Goal: Information Seeking & Learning: Learn about a topic

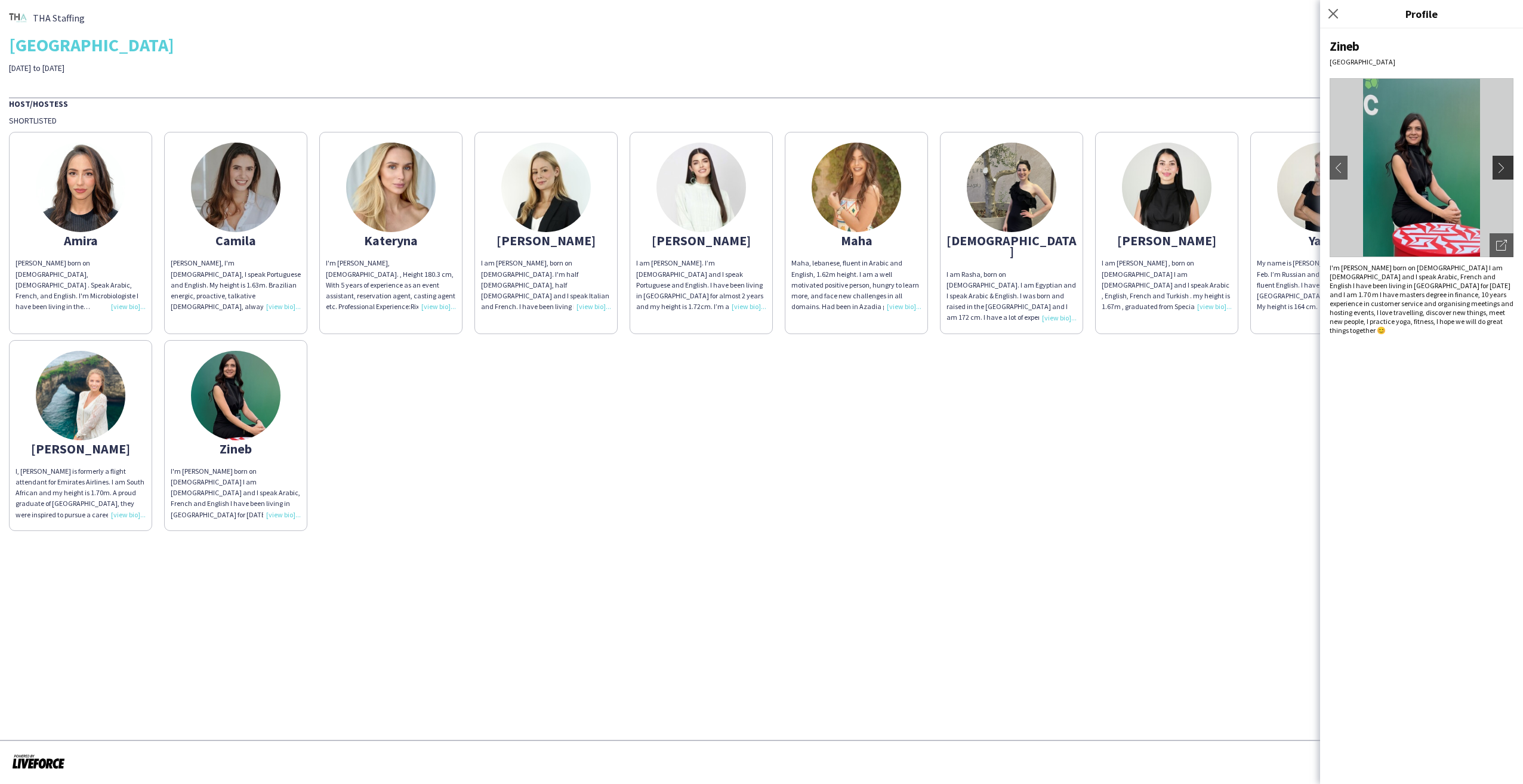
click at [1505, 163] on app-icon "chevron-right" at bounding box center [1504, 167] width 17 height 10
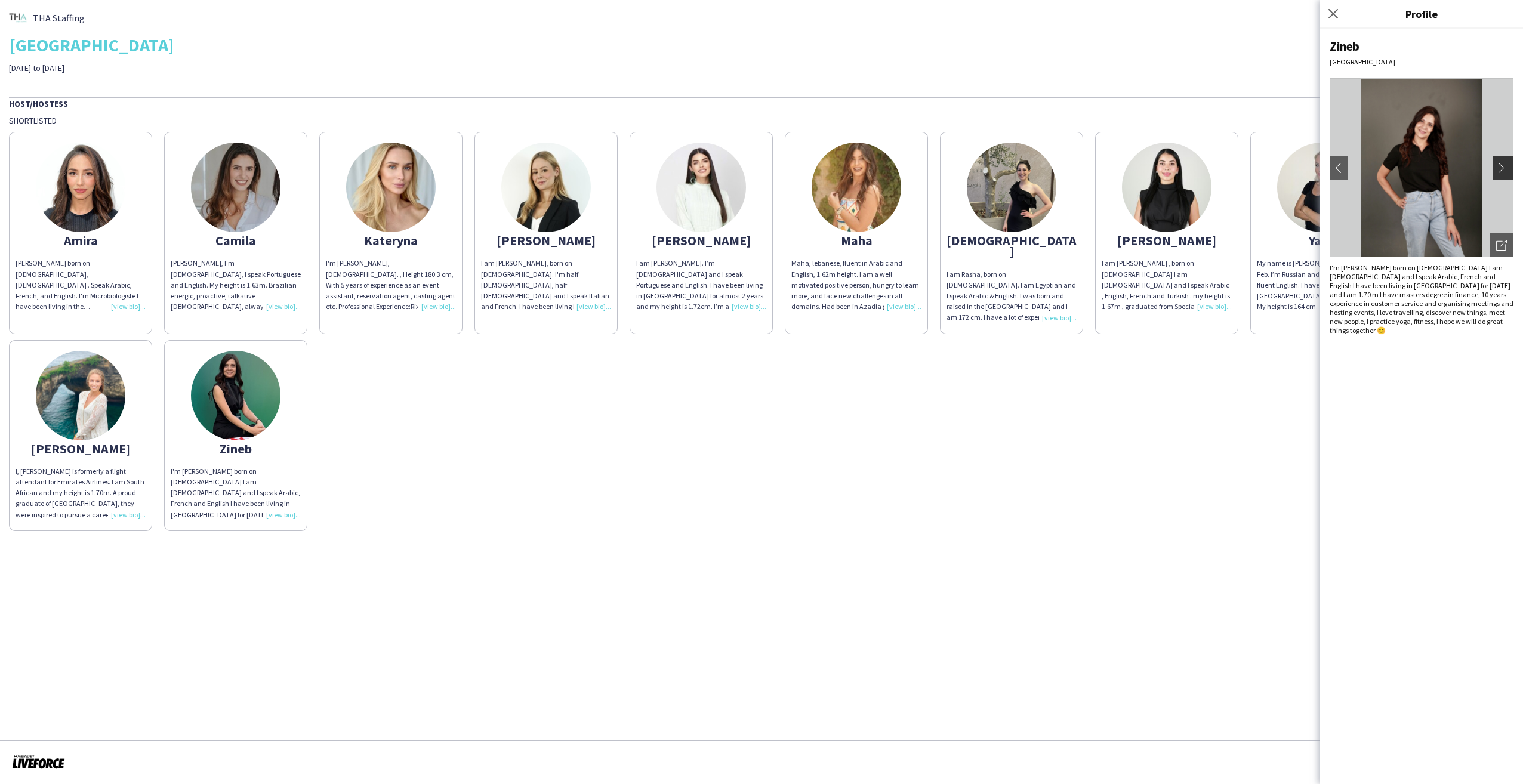
click at [1505, 163] on app-icon "chevron-right" at bounding box center [1504, 167] width 17 height 10
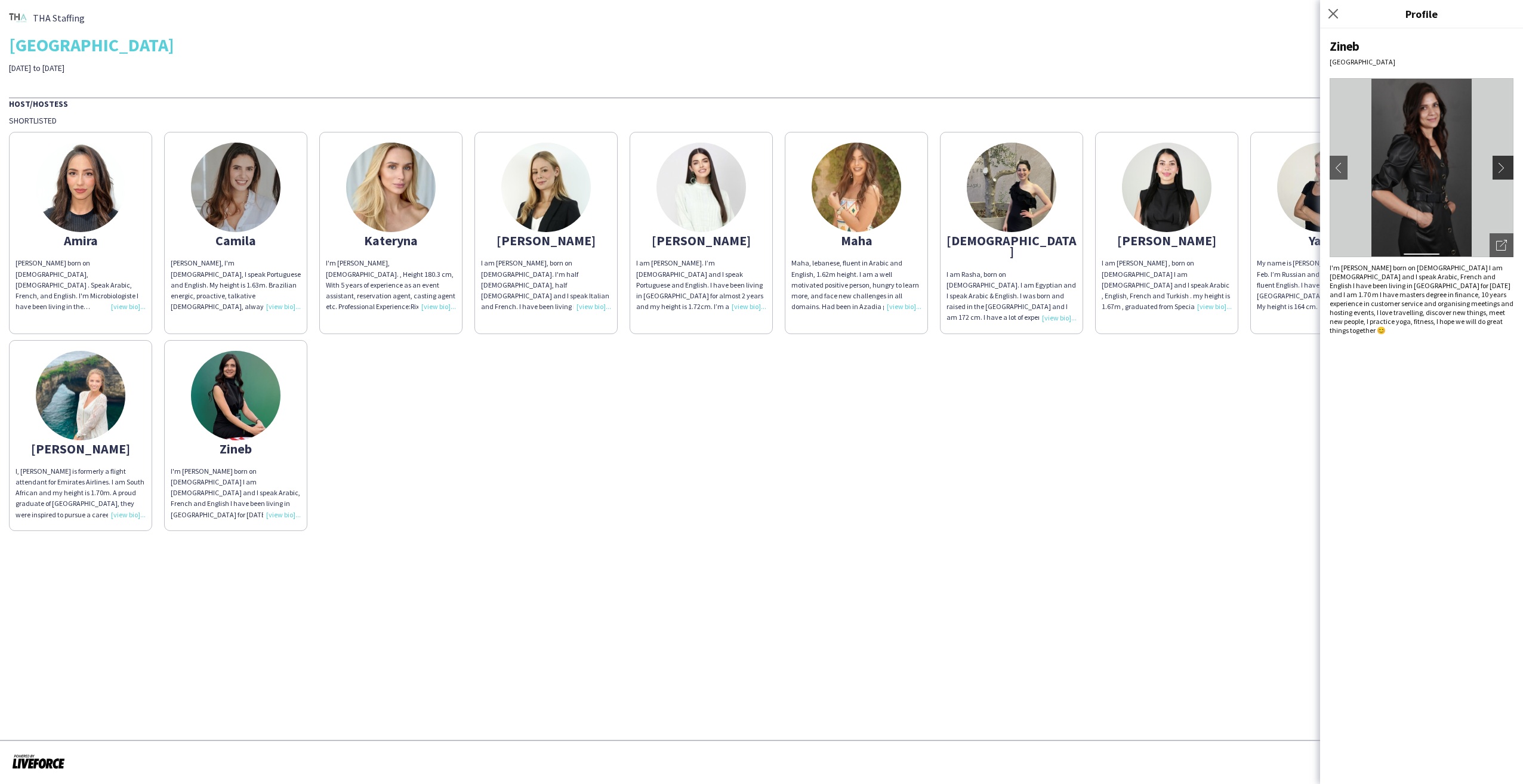
click at [1505, 163] on app-icon "chevron-right" at bounding box center [1504, 167] width 17 height 10
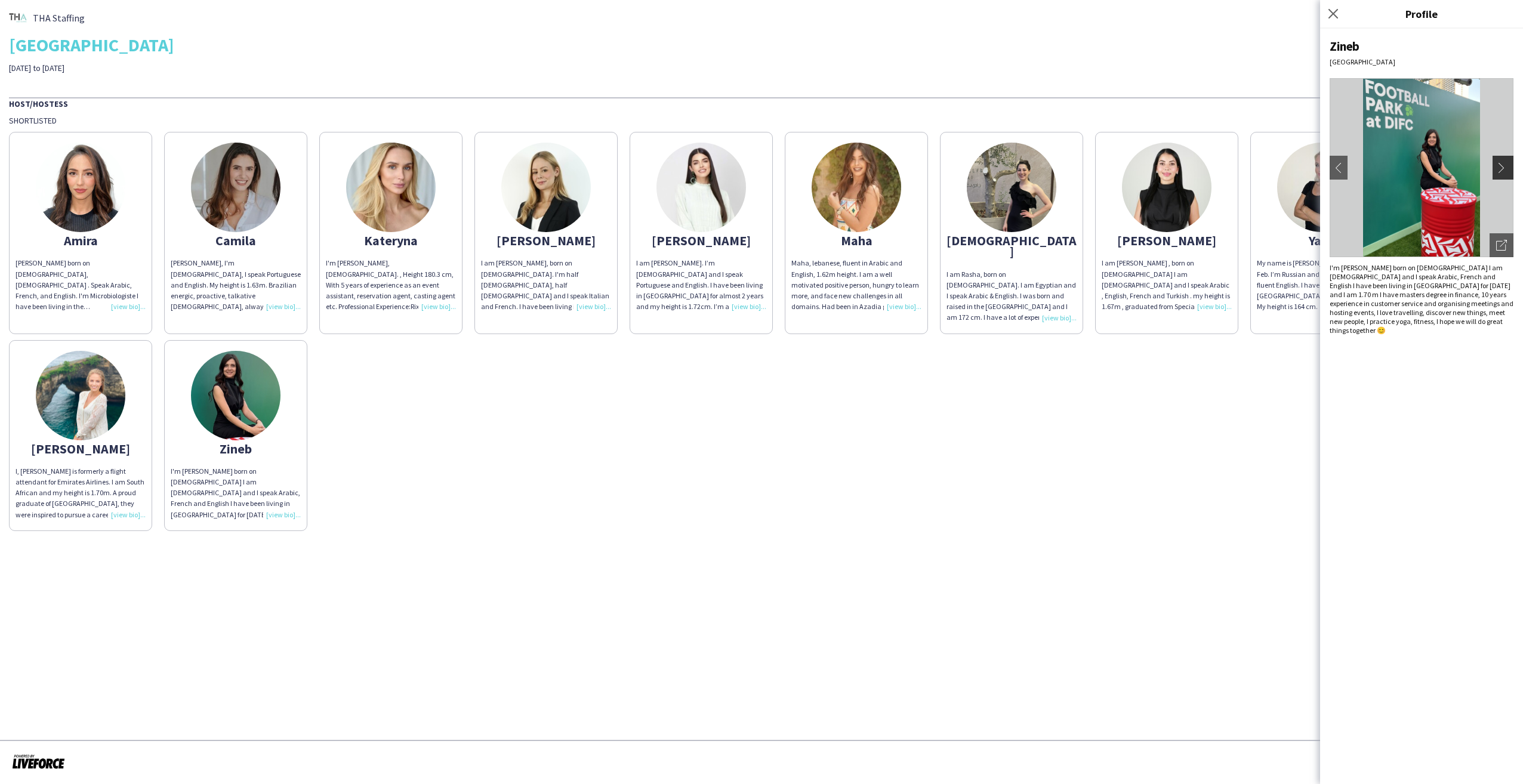
click at [1505, 163] on app-icon "chevron-right" at bounding box center [1504, 167] width 17 height 10
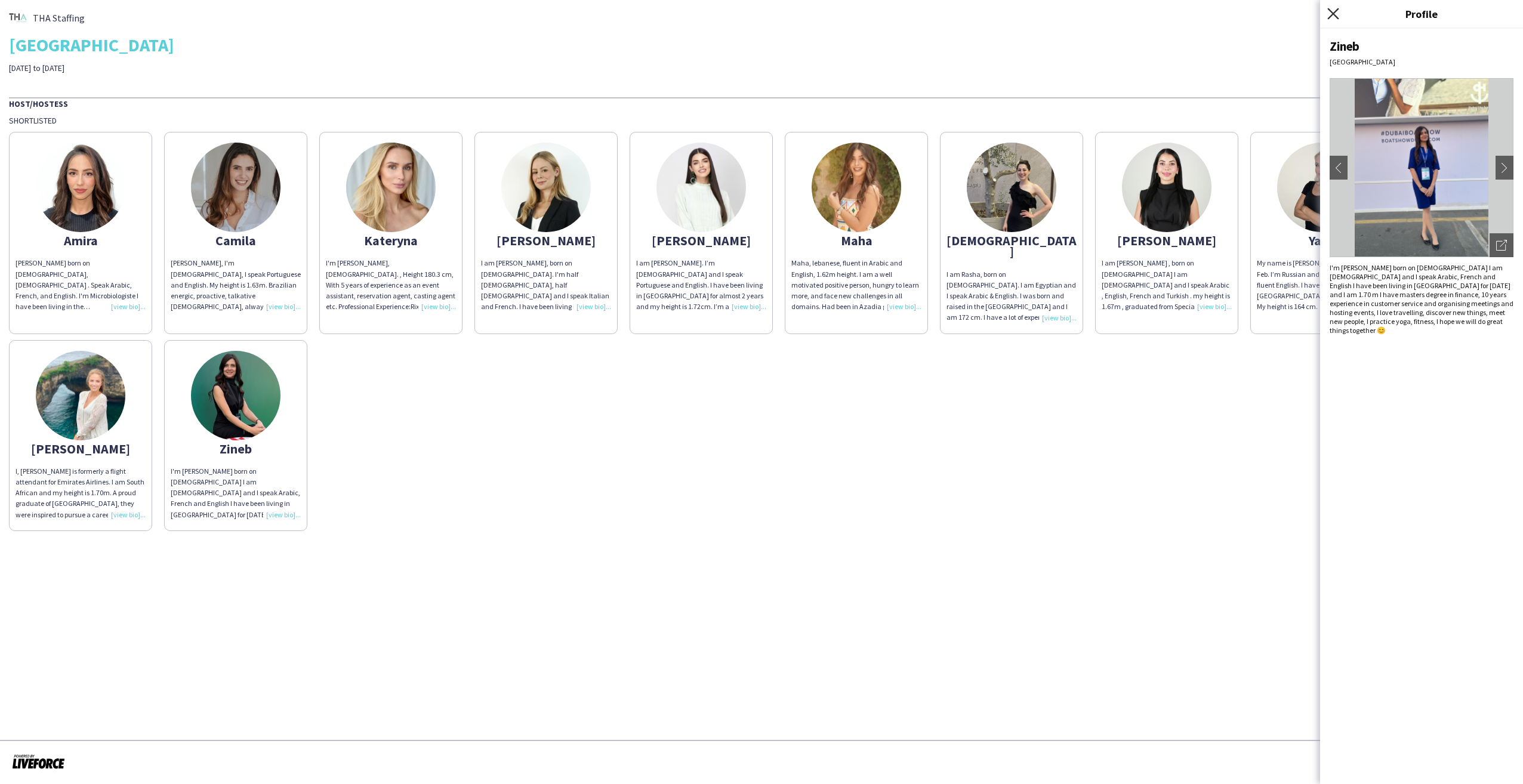
click at [1331, 15] on icon at bounding box center [1333, 13] width 11 height 11
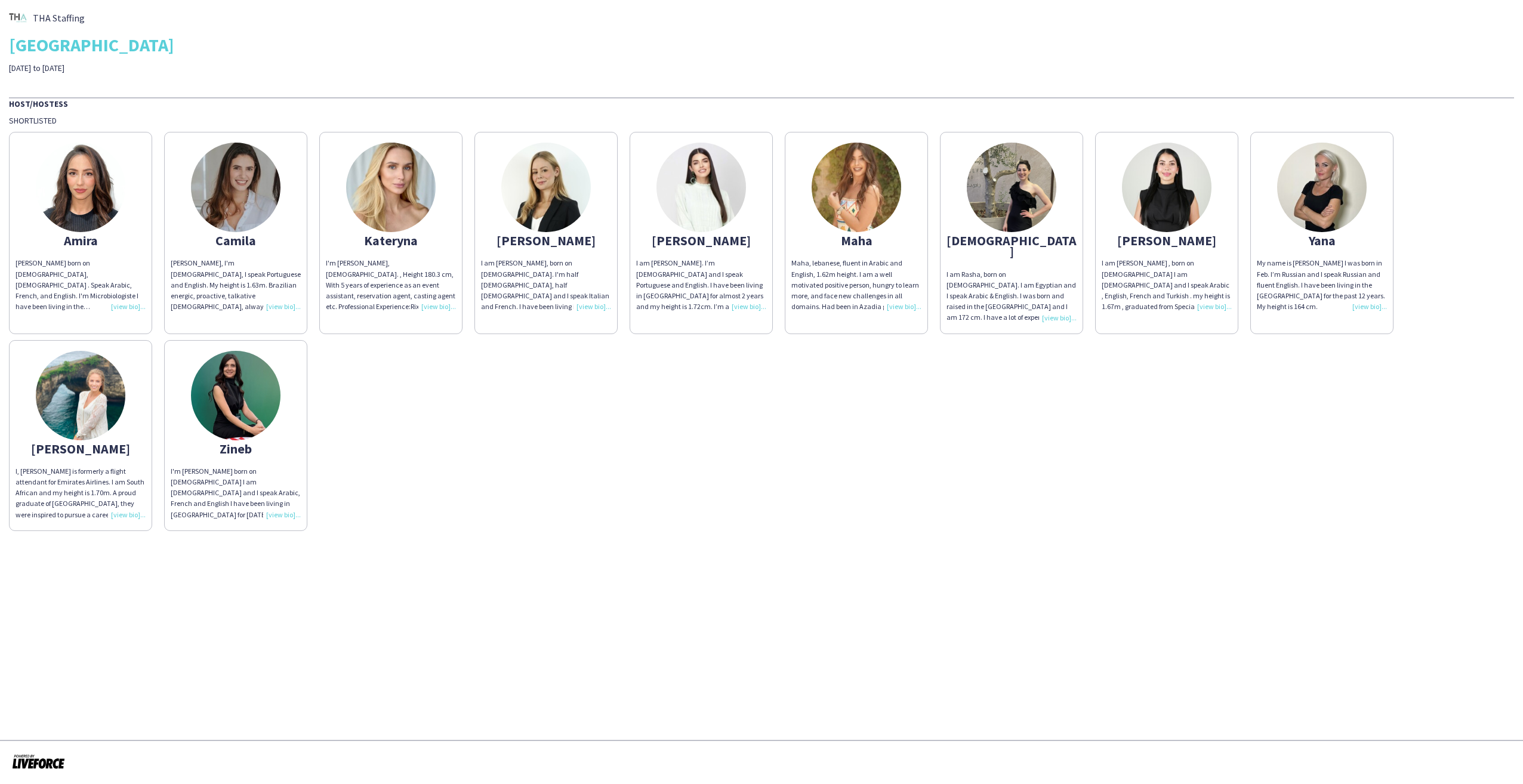
click at [1300, 376] on div "[PERSON_NAME] [PERSON_NAME] born on [DEMOGRAPHIC_DATA], [DEMOGRAPHIC_DATA] . Sp…" at bounding box center [761, 328] width 1505 height 405
click at [68, 399] on img at bounding box center [80, 395] width 89 height 89
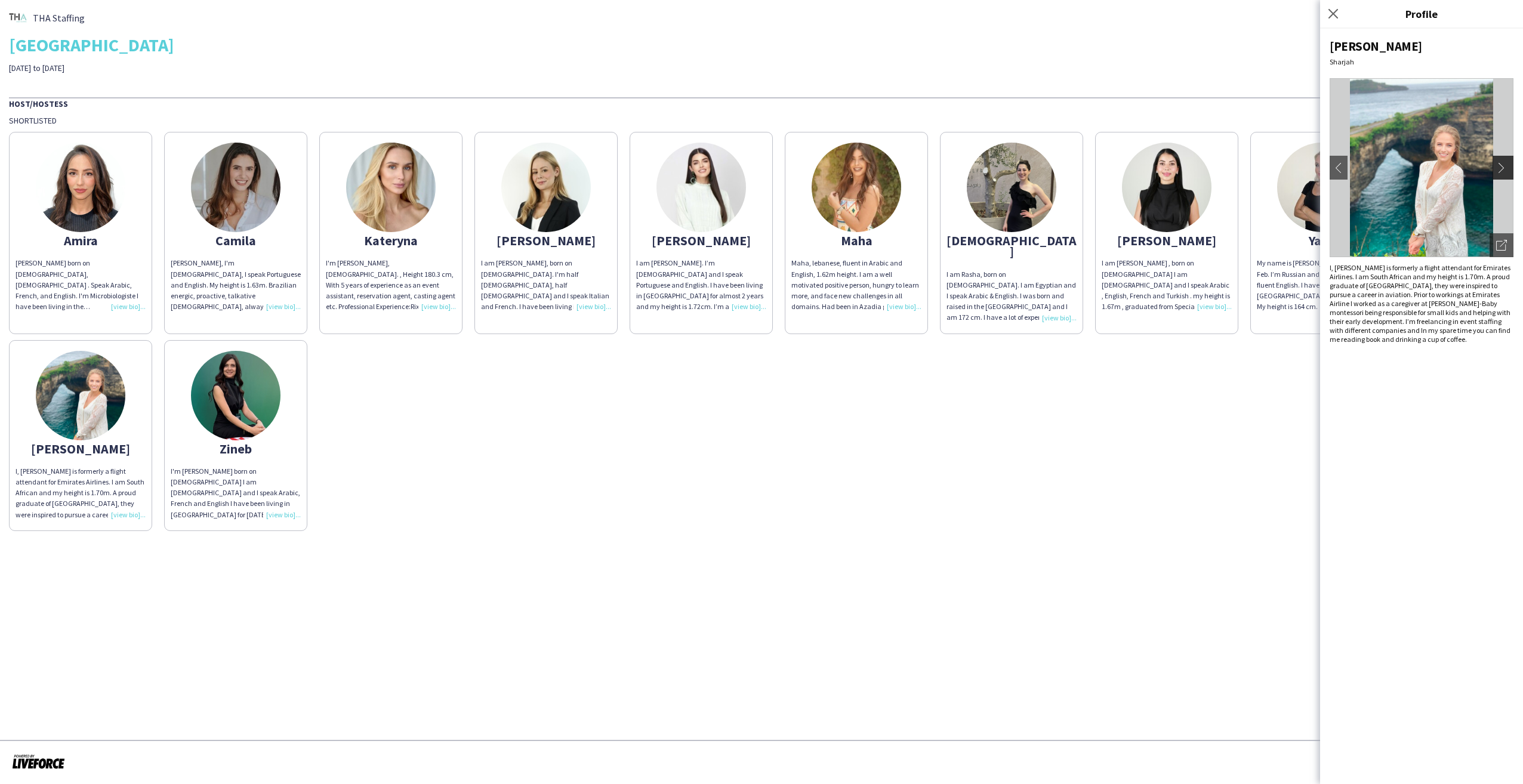
click at [1503, 167] on app-icon "chevron-right" at bounding box center [1504, 167] width 17 height 10
click at [1499, 165] on app-icon "chevron-right" at bounding box center [1504, 167] width 17 height 10
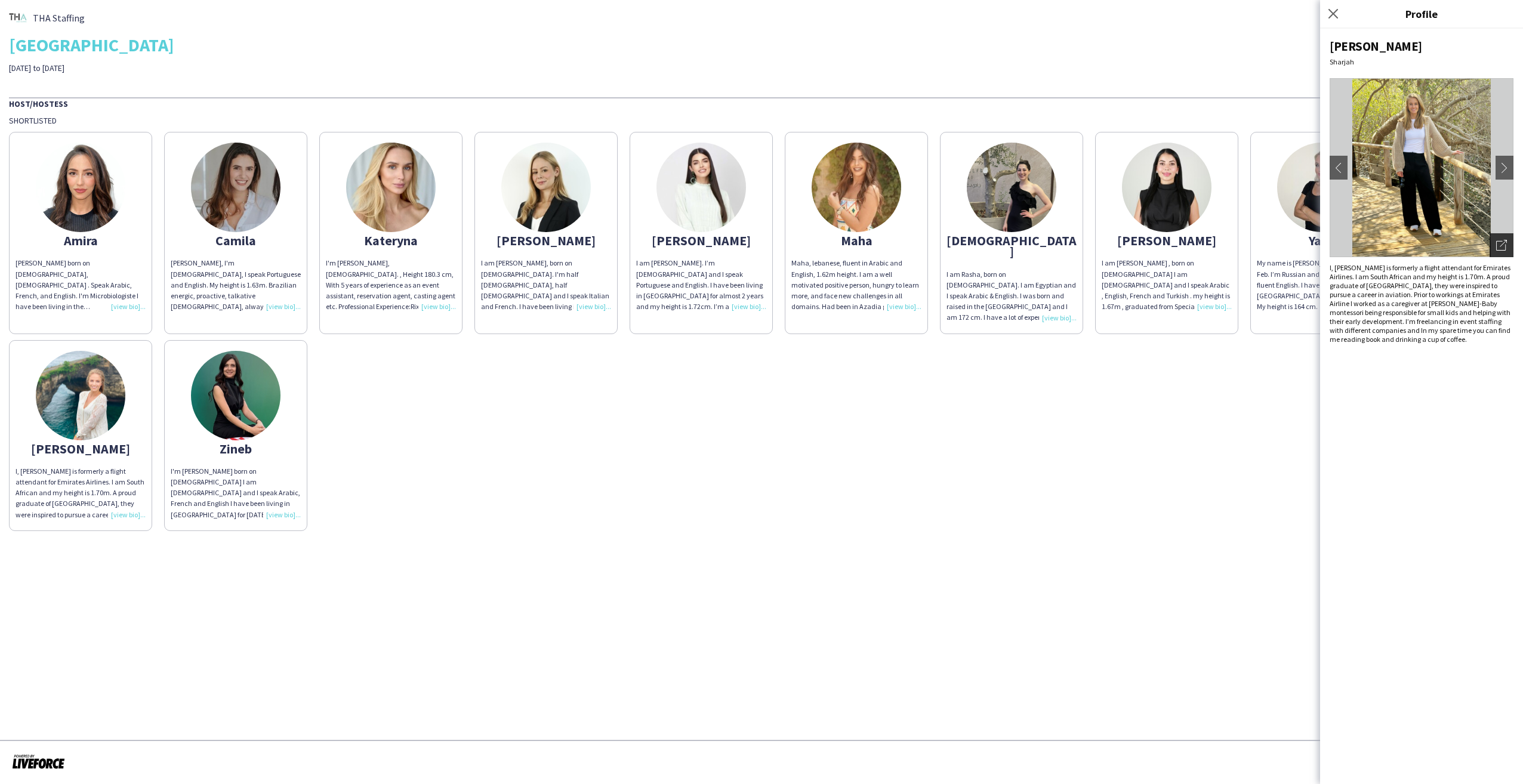
click at [1500, 241] on icon "Open photos pop-in" at bounding box center [1501, 245] width 10 height 10
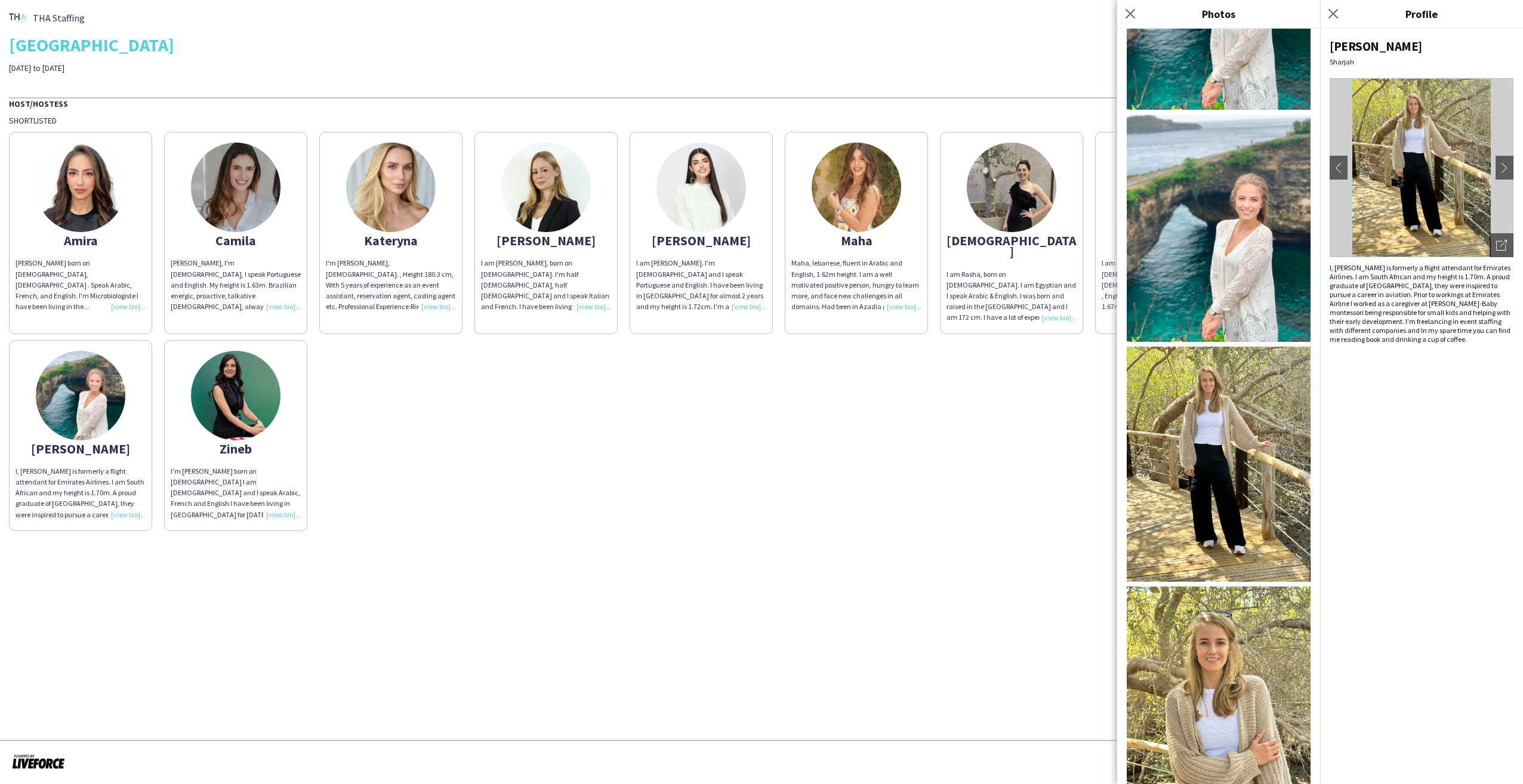
scroll to position [153, 0]
click at [1131, 13] on icon at bounding box center [1130, 13] width 11 height 11
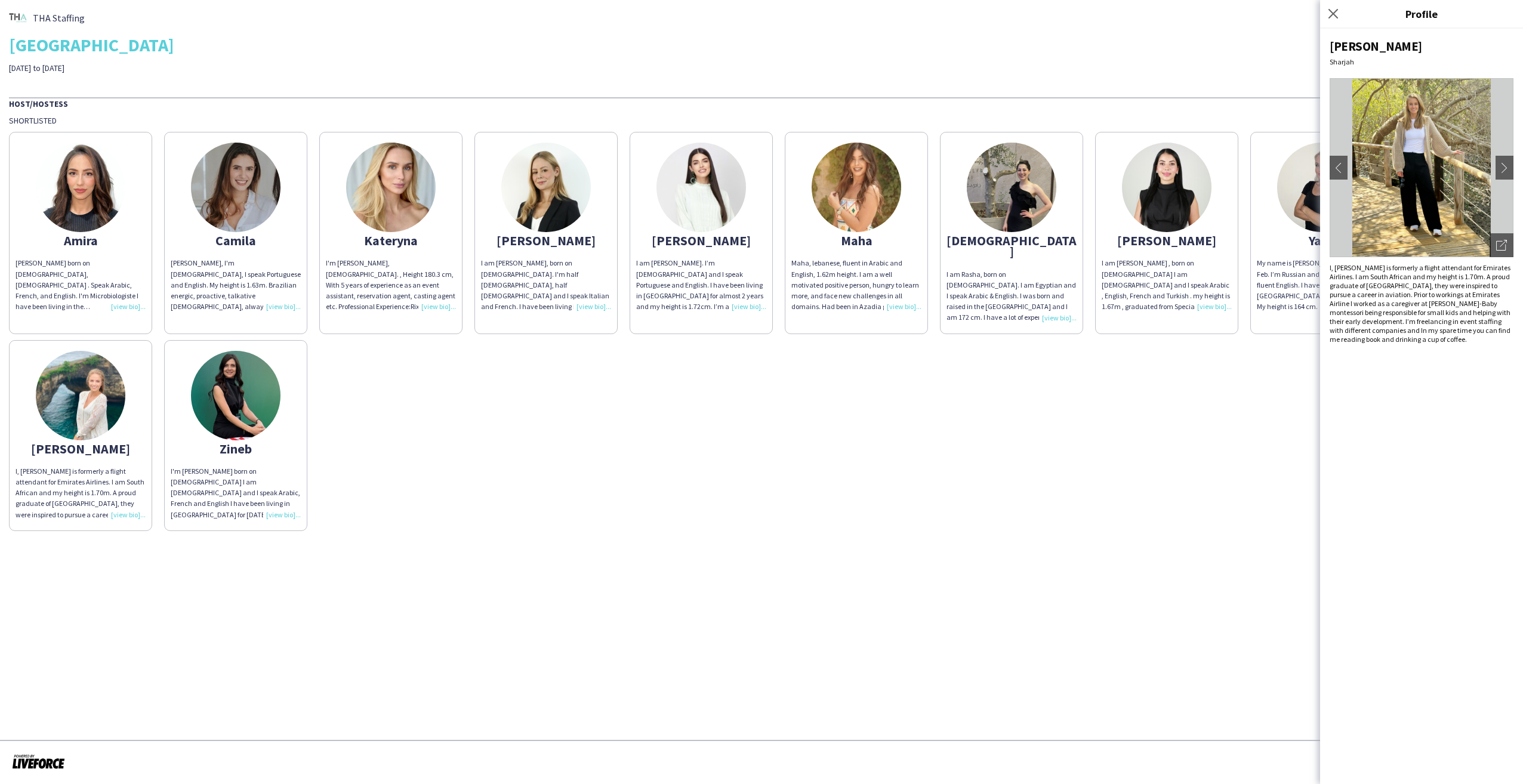
click at [1102, 521] on div "THA Staffing [GEOGRAPHIC_DATA] Team Building [DATE] to [DATE] Host/Hostess Shor…" at bounding box center [761, 270] width 1523 height 540
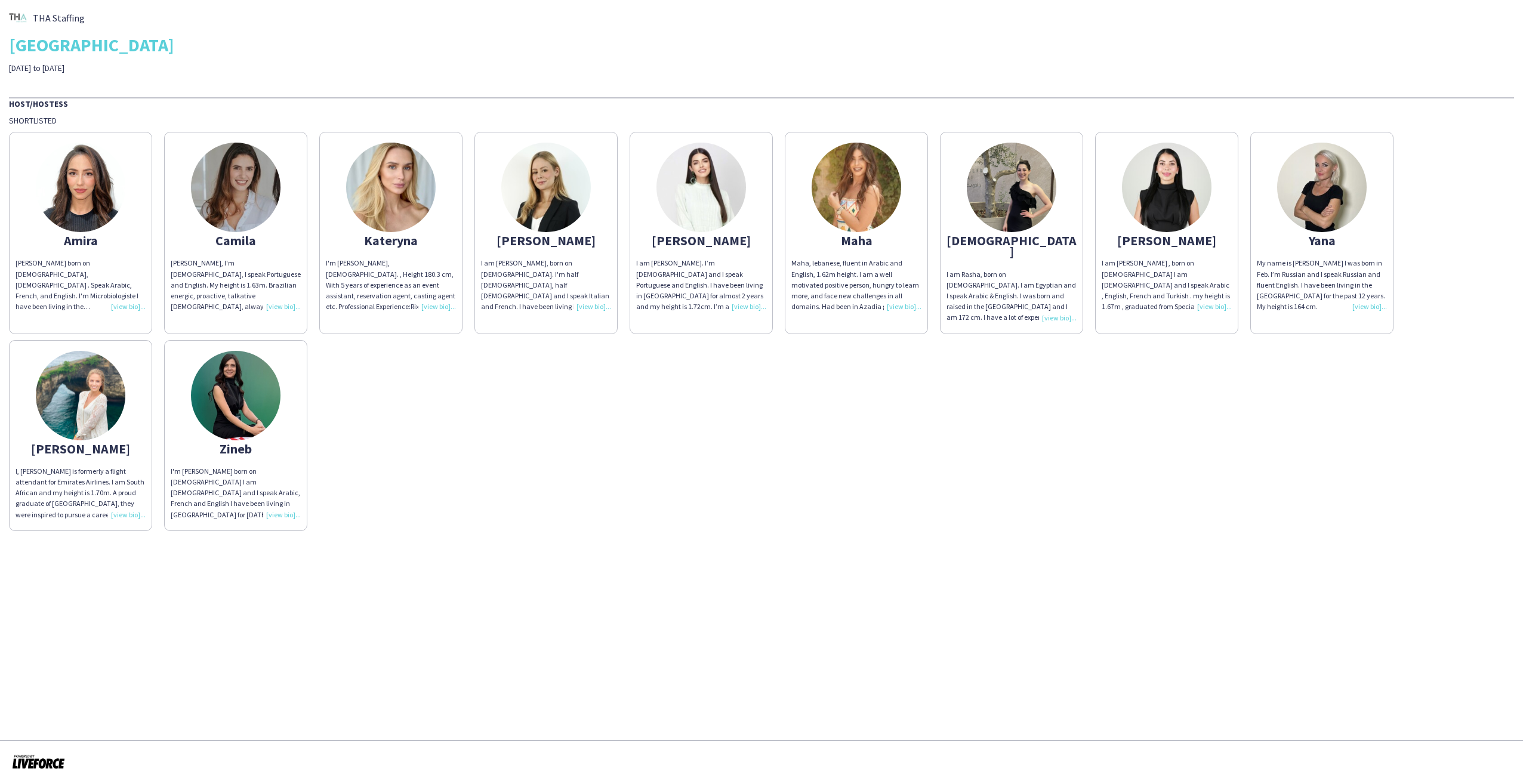
click at [283, 504] on div "I'm [PERSON_NAME] born on [DEMOGRAPHIC_DATA] I am [DEMOGRAPHIC_DATA] and I spea…" at bounding box center [236, 493] width 130 height 54
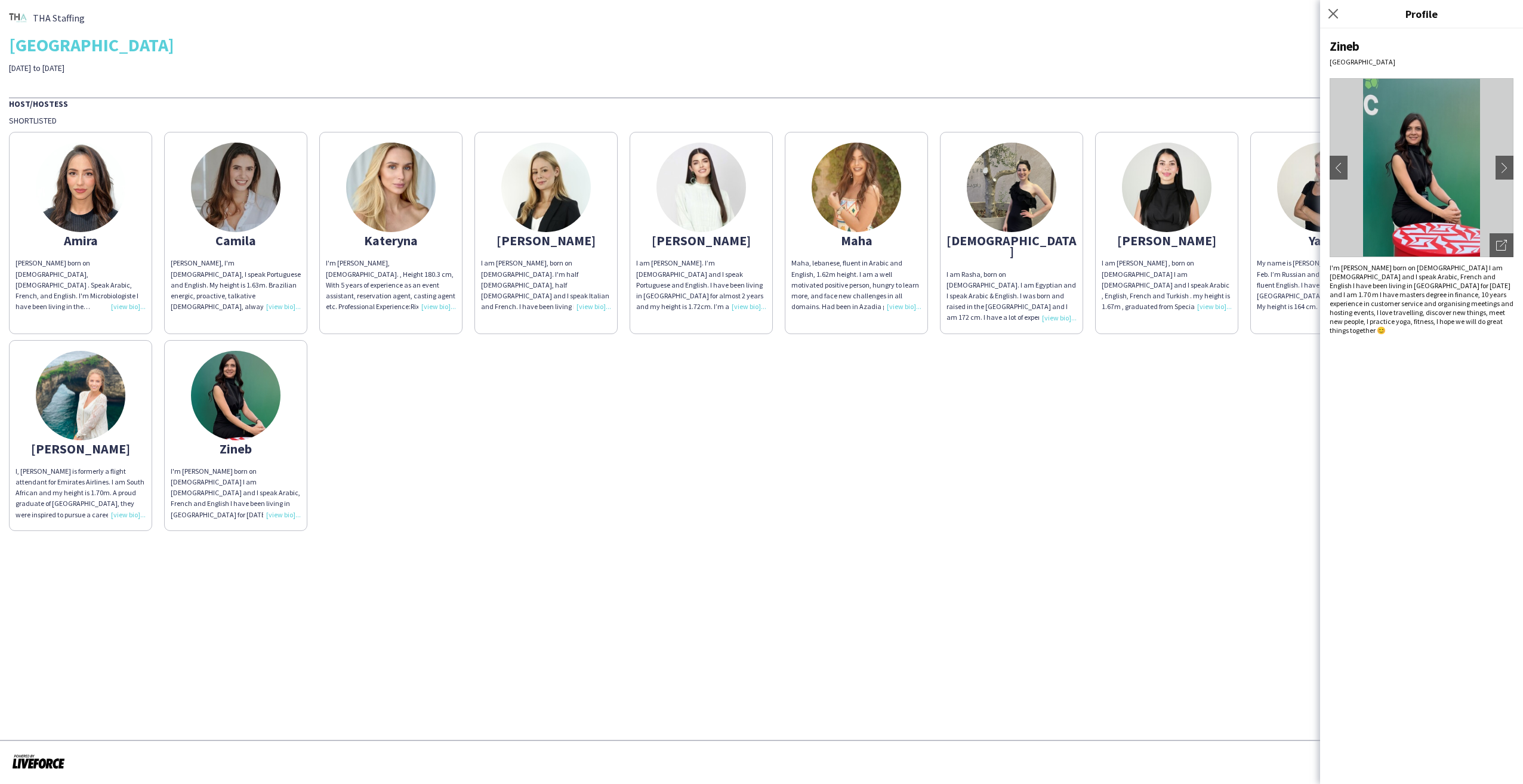
click at [1291, 480] on div "[PERSON_NAME] [PERSON_NAME] born on [DEMOGRAPHIC_DATA], [DEMOGRAPHIC_DATA] . Sp…" at bounding box center [761, 328] width 1505 height 405
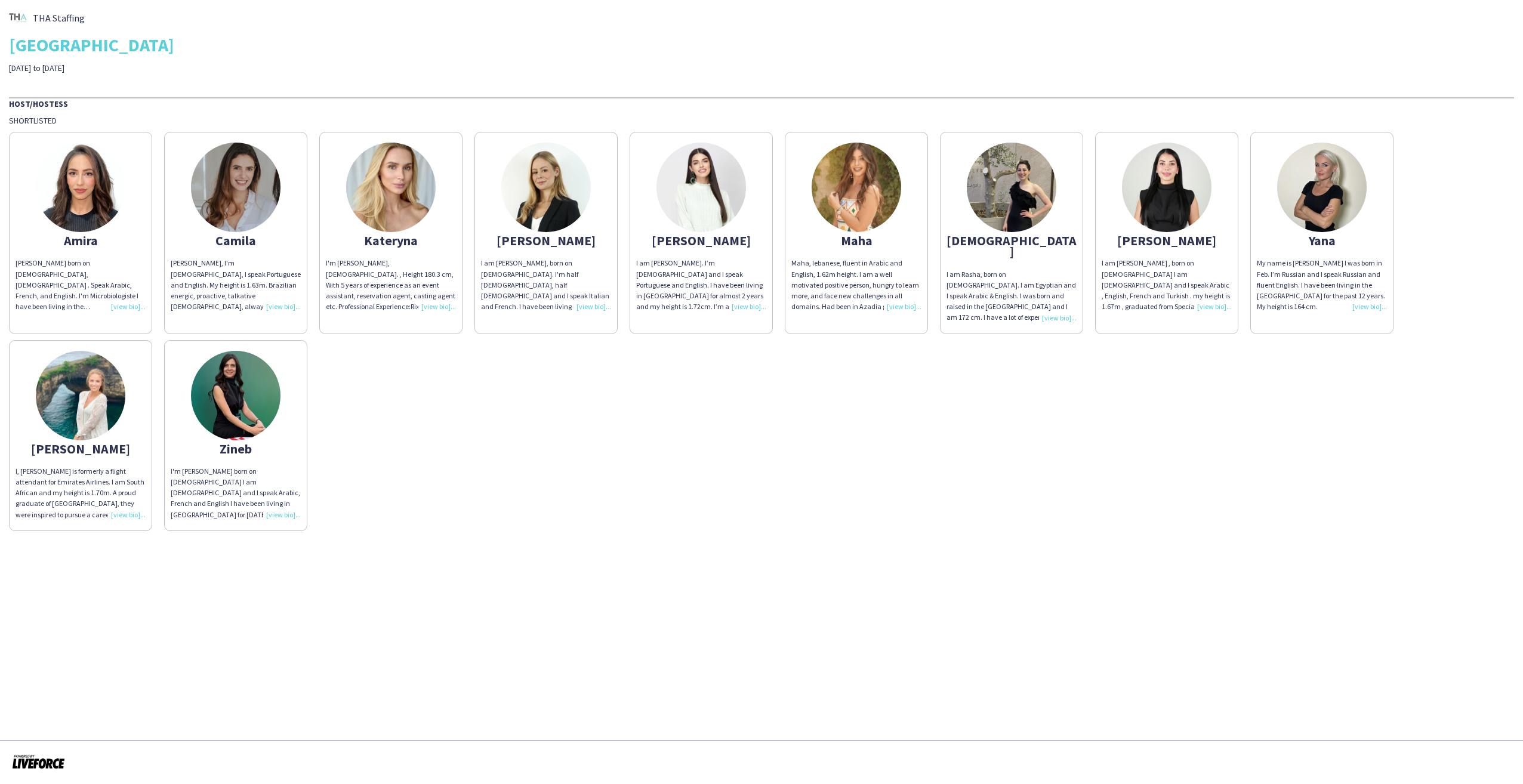
click at [553, 200] on img at bounding box center [546, 187] width 89 height 89
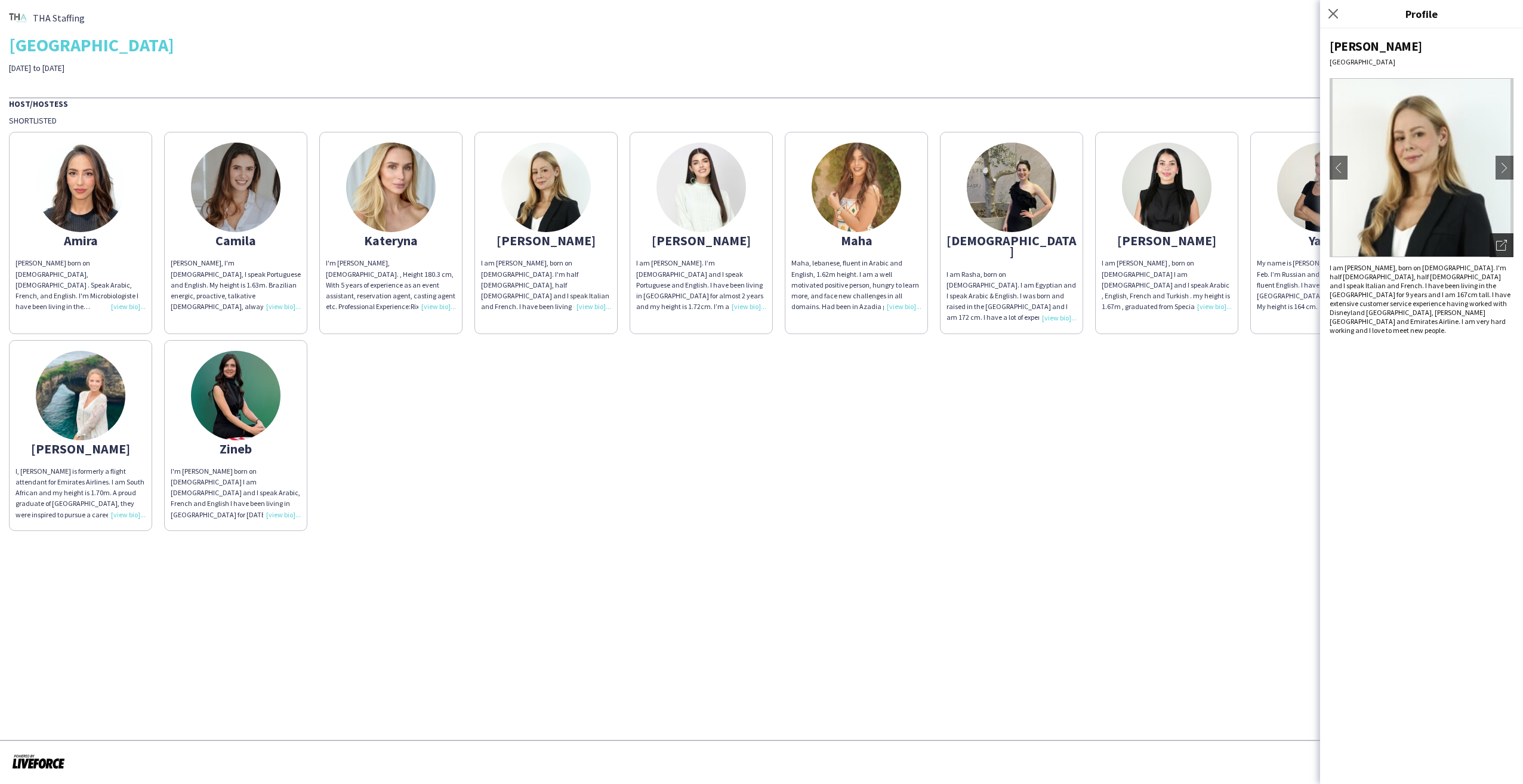
click at [1501, 242] on icon "Open photos pop-in" at bounding box center [1501, 245] width 10 height 10
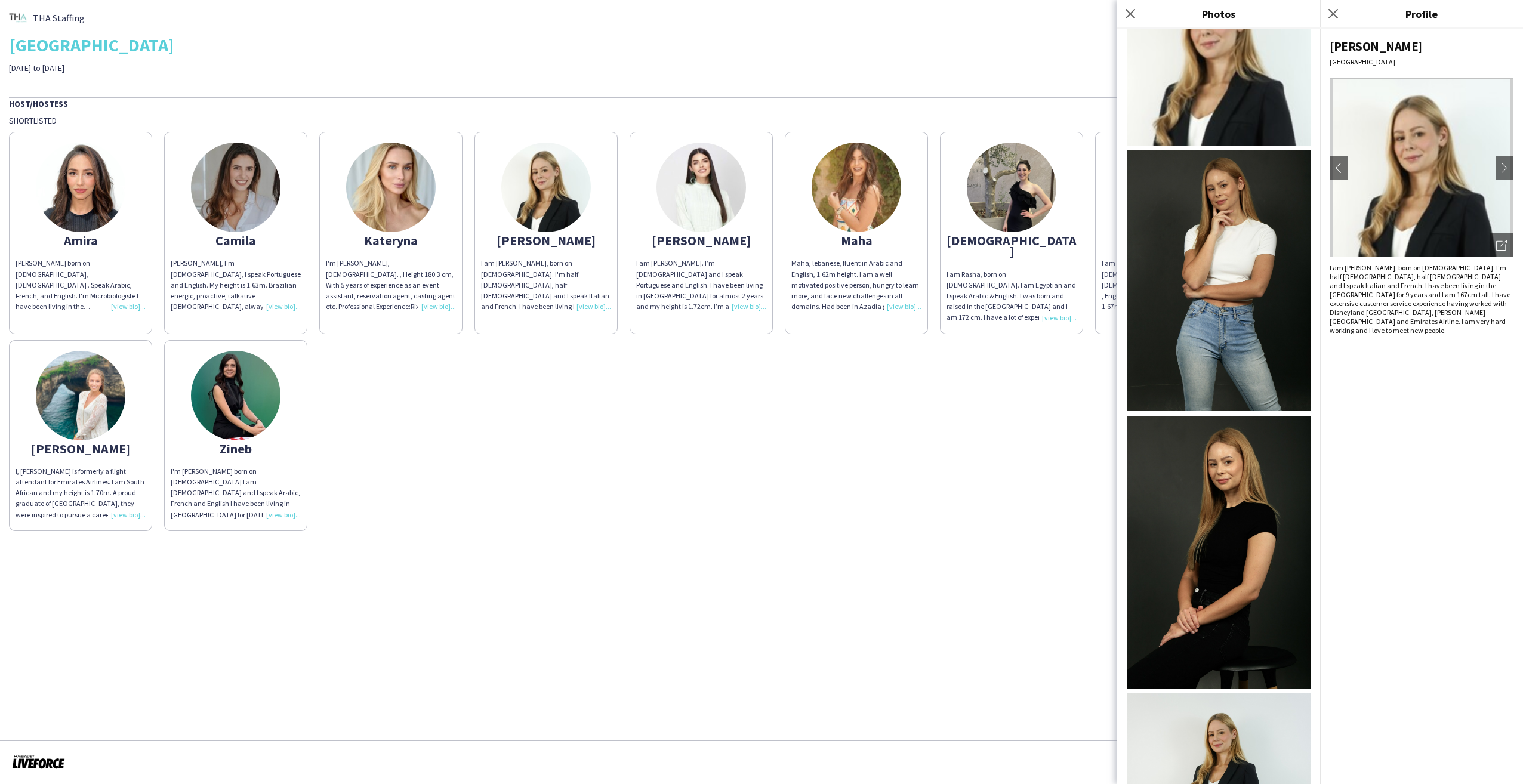
scroll to position [39, 0]
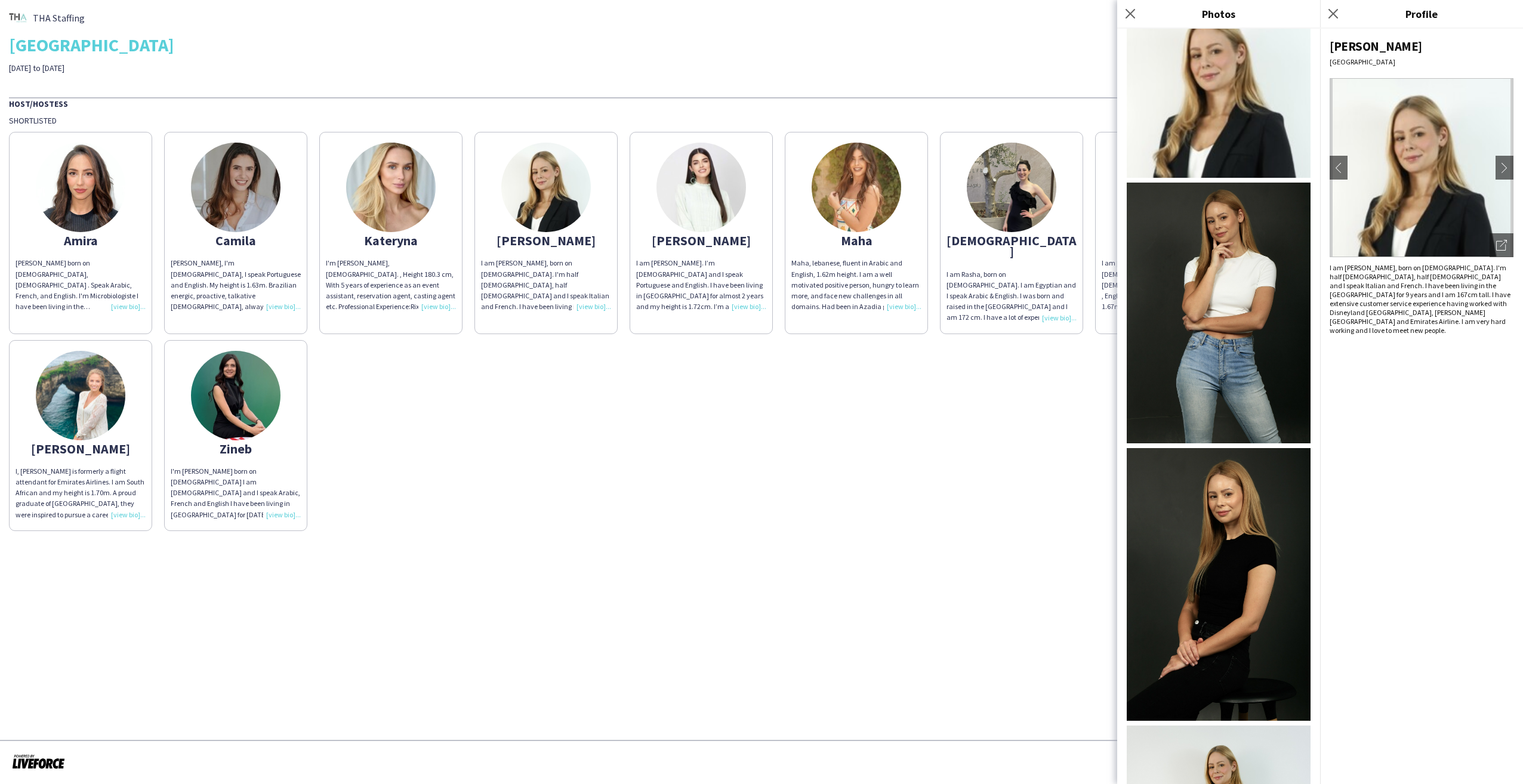
click at [1222, 278] on img at bounding box center [1218, 313] width 183 height 261
click at [1329, 13] on icon "Close pop-in" at bounding box center [1333, 13] width 11 height 11
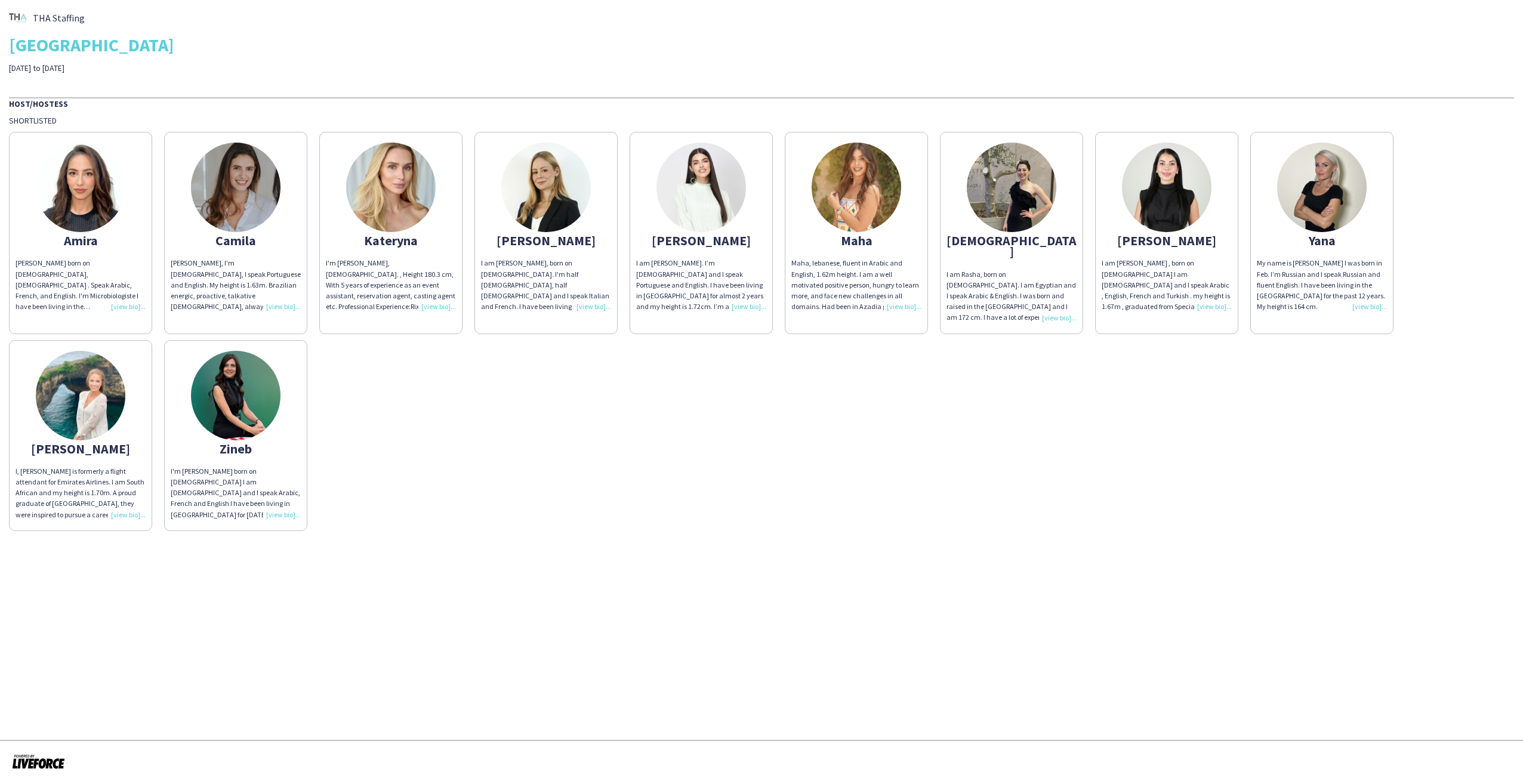
click at [1127, 476] on div "[PERSON_NAME] [PERSON_NAME] born on [DEMOGRAPHIC_DATA], [DEMOGRAPHIC_DATA] . Sp…" at bounding box center [761, 328] width 1505 height 405
